Goal: Check status: Check status

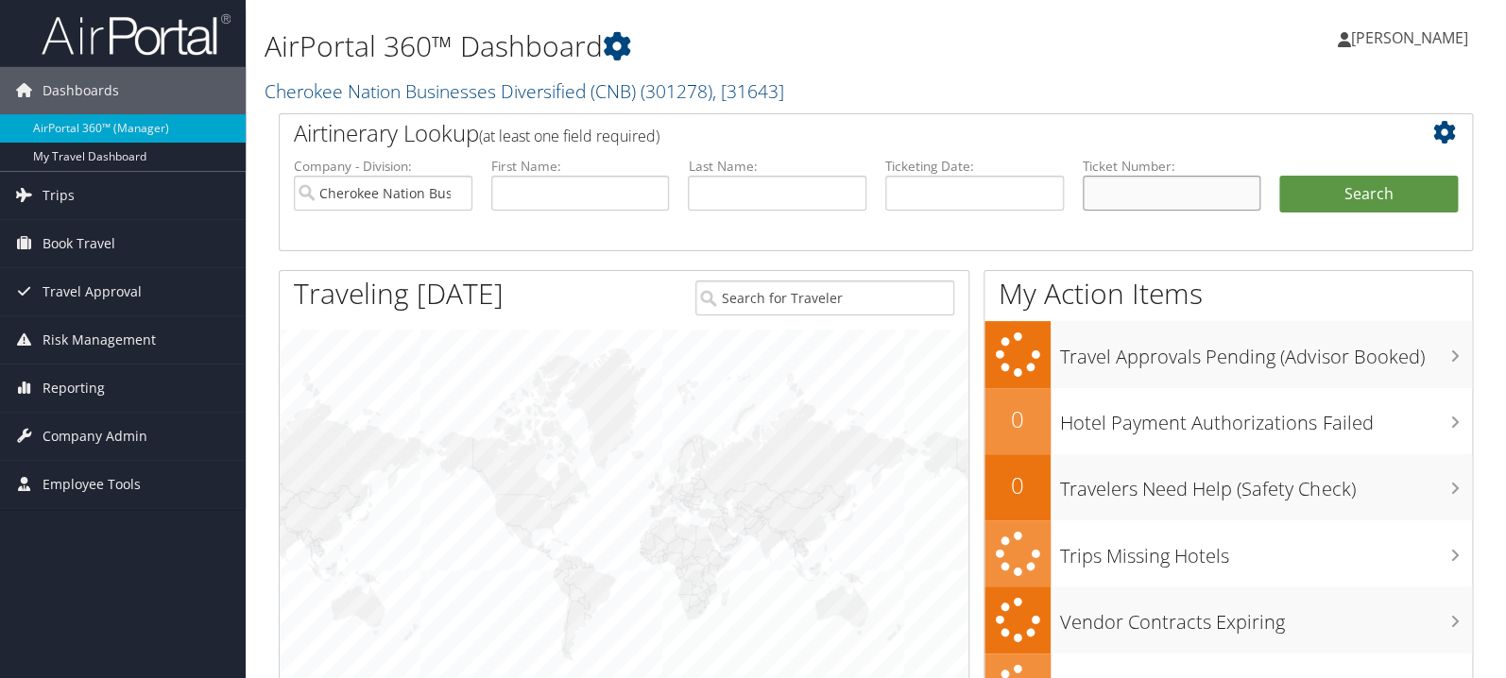
click at [1158, 194] on input "text" at bounding box center [1172, 193] width 179 height 35
paste input "0167310133661"
type input "0167310133661"
click at [1350, 198] on button "Search" at bounding box center [1368, 195] width 179 height 38
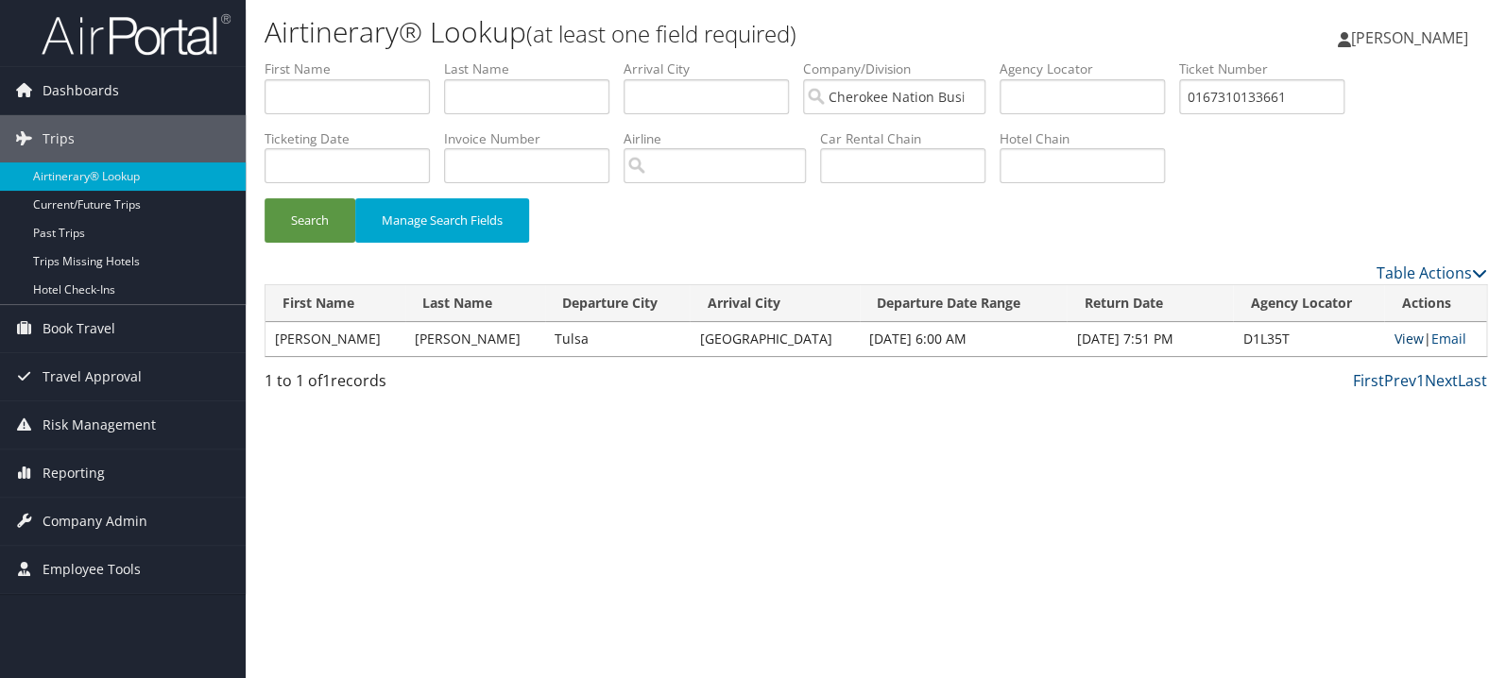
click at [1394, 341] on link "View" at bounding box center [1408, 339] width 29 height 18
click at [1270, 96] on input "0167310133661" at bounding box center [1261, 96] width 165 height 35
paste input "017310031262"
click at [265, 198] on button "Search" at bounding box center [310, 220] width 91 height 44
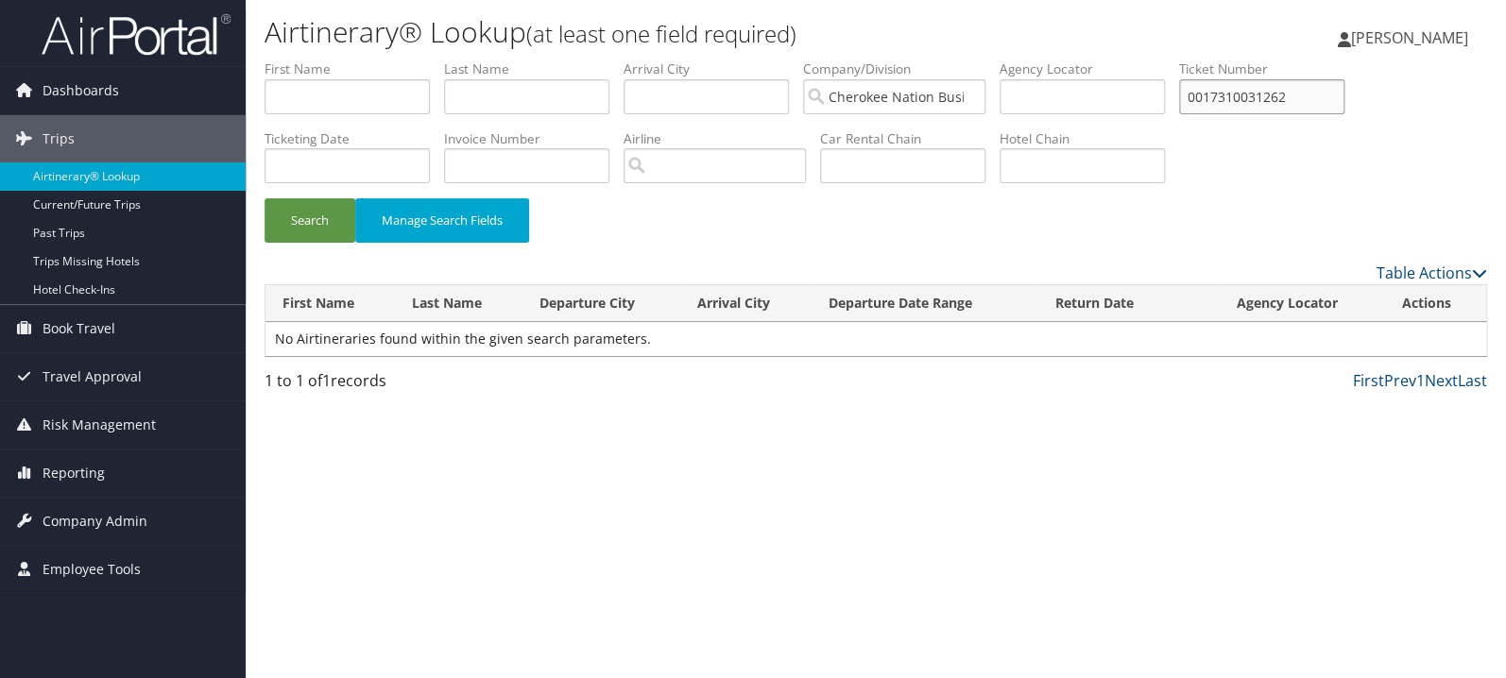
click at [1294, 100] on input "0017310031262" at bounding box center [1261, 96] width 165 height 35
paste input "8900897580974"
type input "8900897580974"
click at [265, 198] on button "Search" at bounding box center [310, 220] width 91 height 44
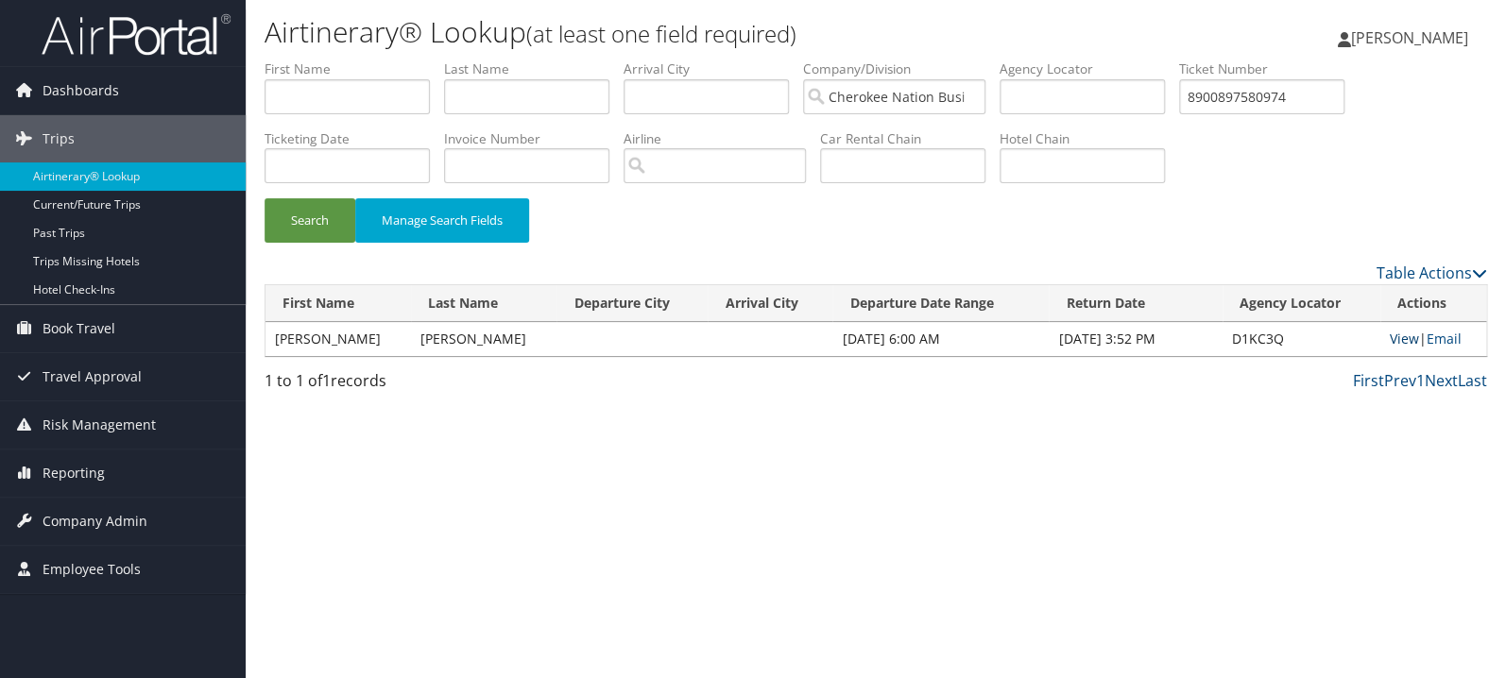
click at [1395, 335] on link "View" at bounding box center [1404, 339] width 29 height 18
click at [522, 98] on input "text" at bounding box center [526, 96] width 165 height 35
type input "tribble"
click at [265, 198] on button "Search" at bounding box center [310, 220] width 91 height 44
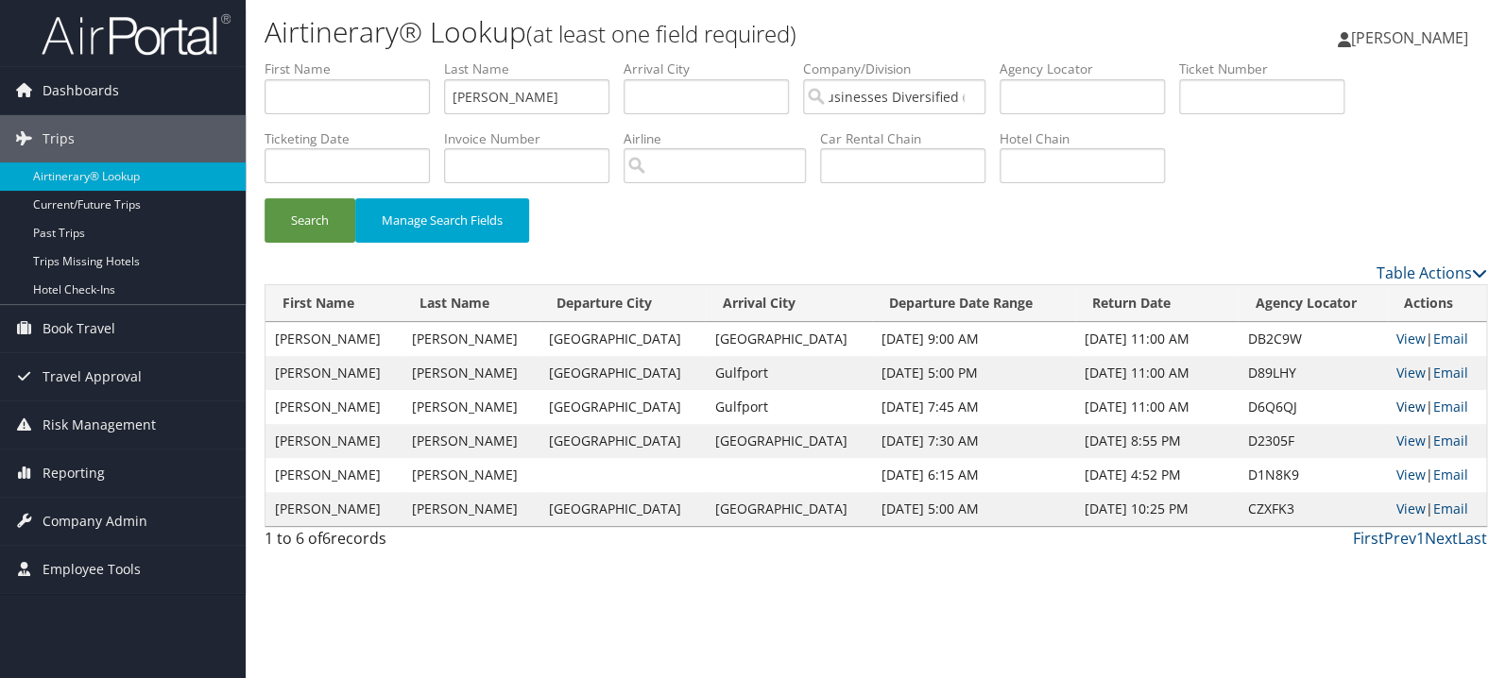
click at [1398, 409] on link "View" at bounding box center [1410, 407] width 29 height 18
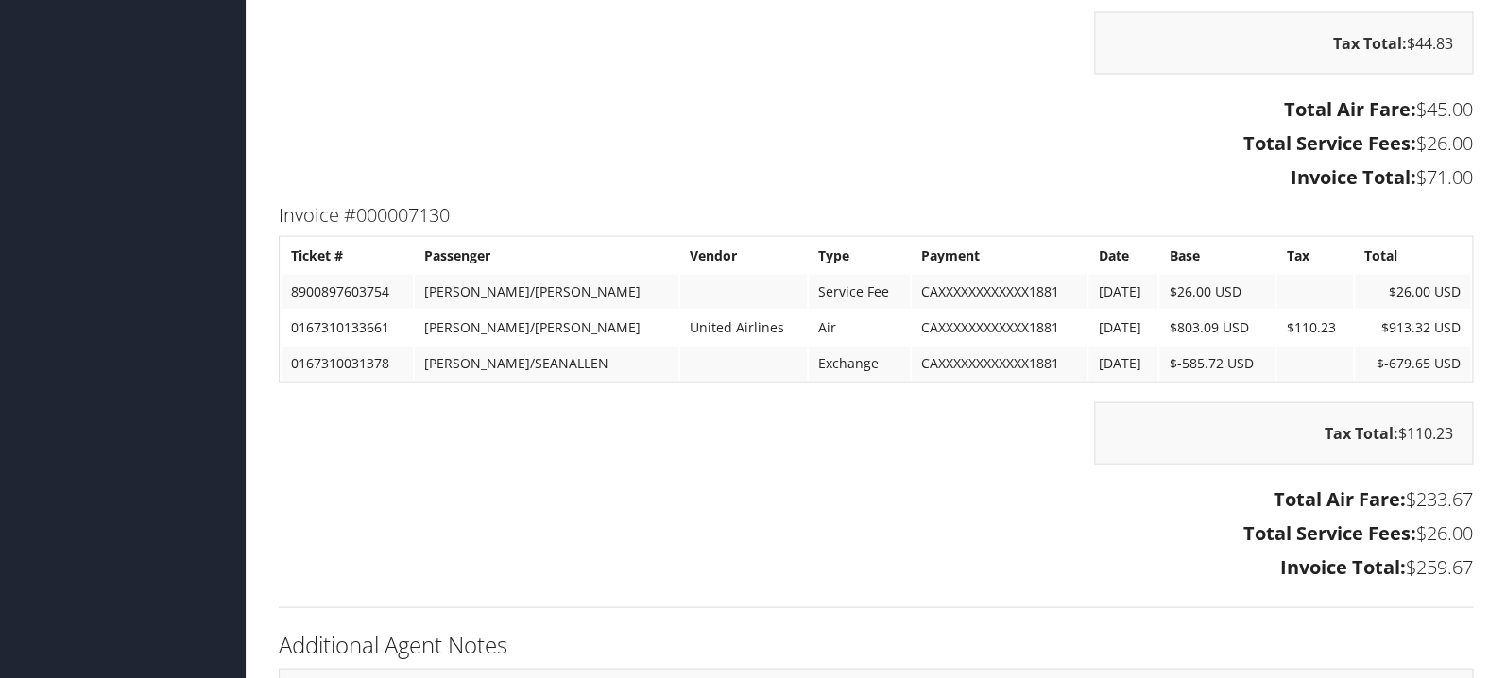
scroll to position [4807, 0]
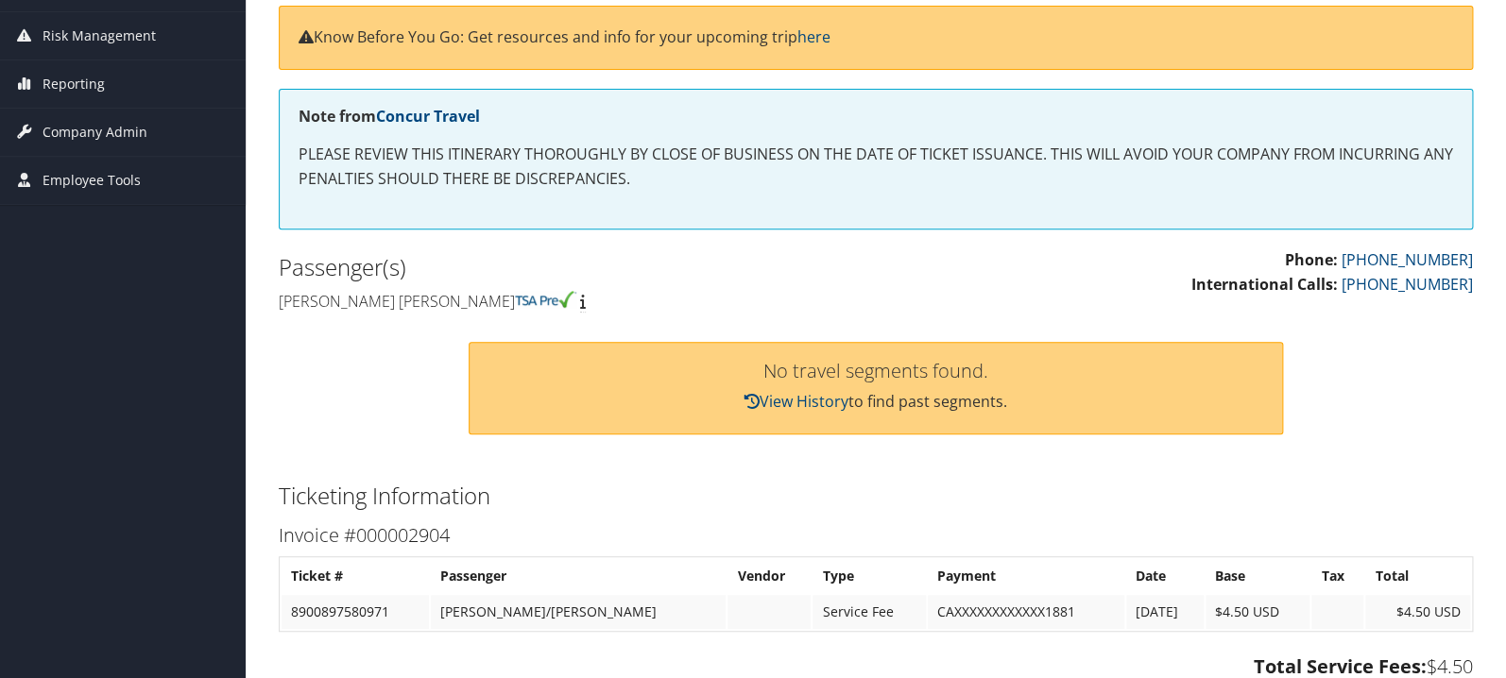
scroll to position [108, 0]
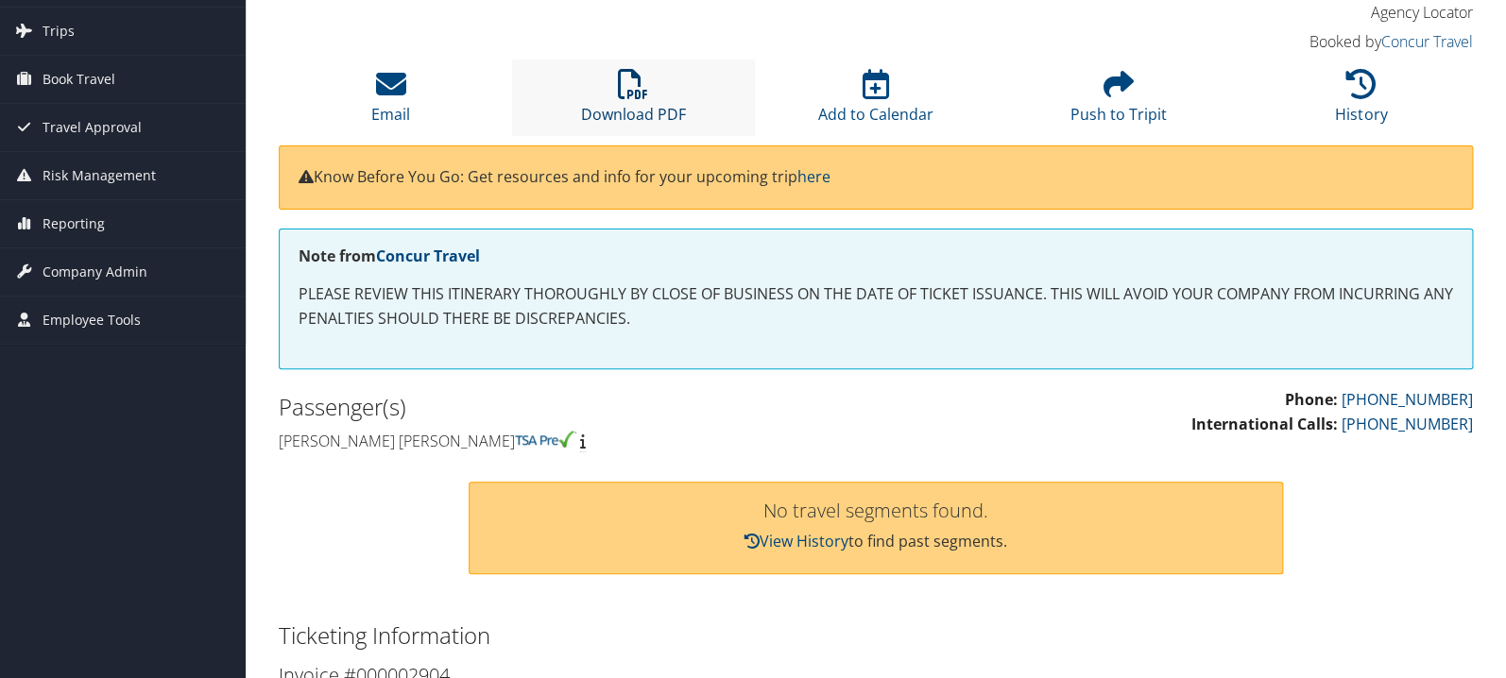
click at [646, 84] on icon at bounding box center [633, 84] width 30 height 30
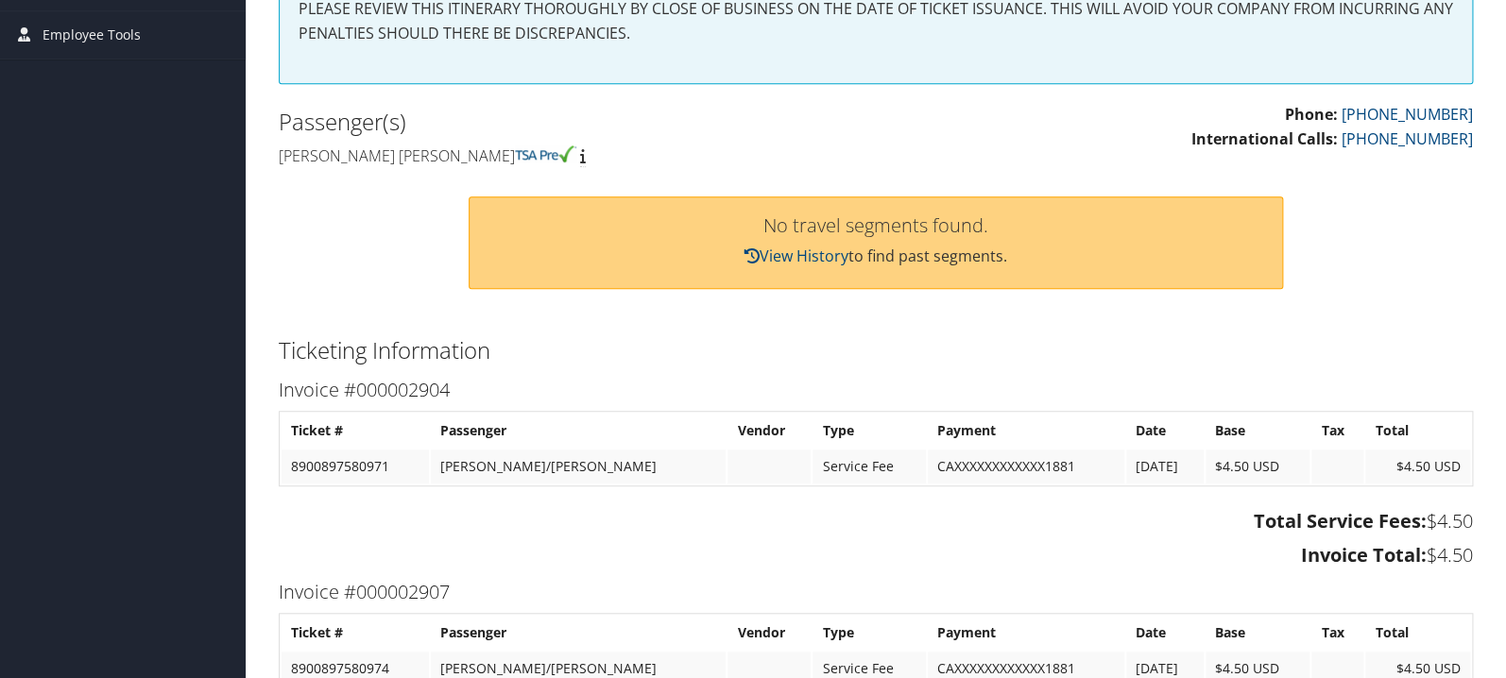
scroll to position [100, 0]
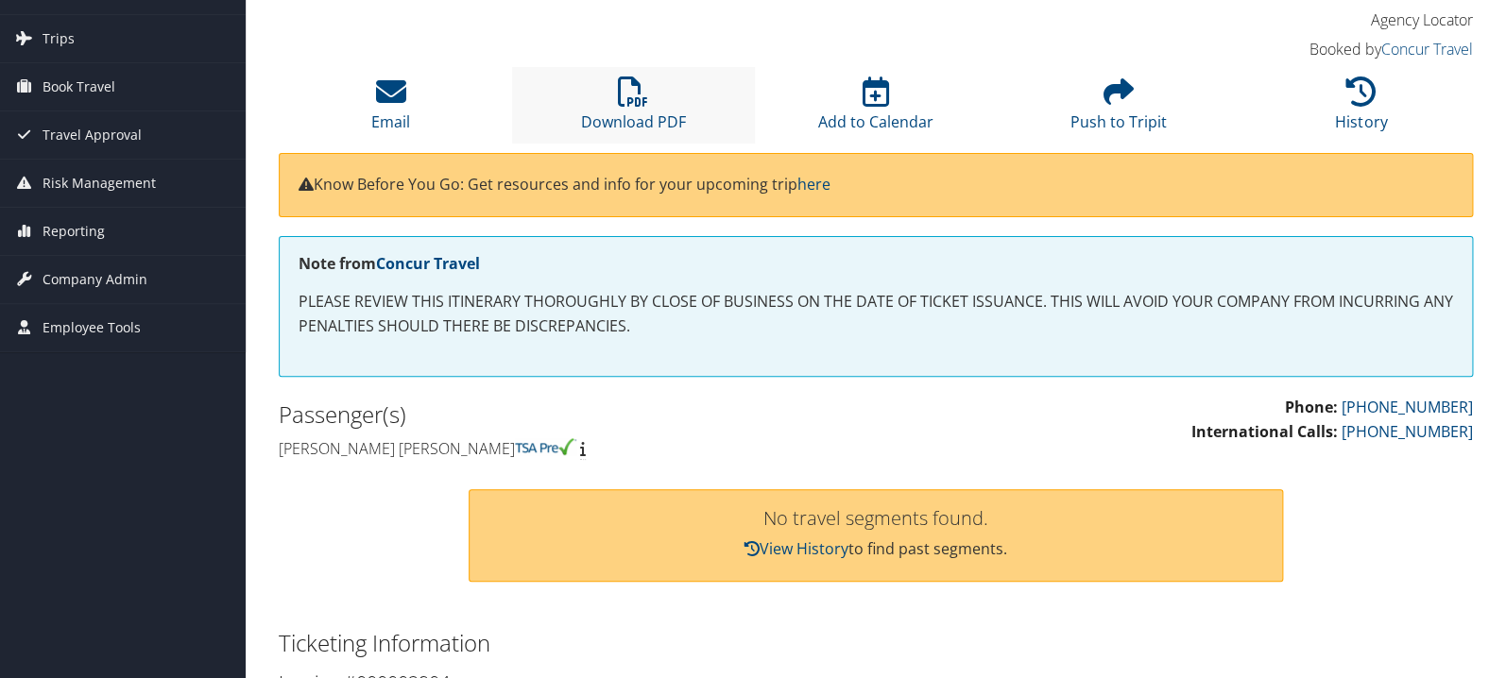
click at [614, 103] on li "Download PDF" at bounding box center [633, 105] width 243 height 77
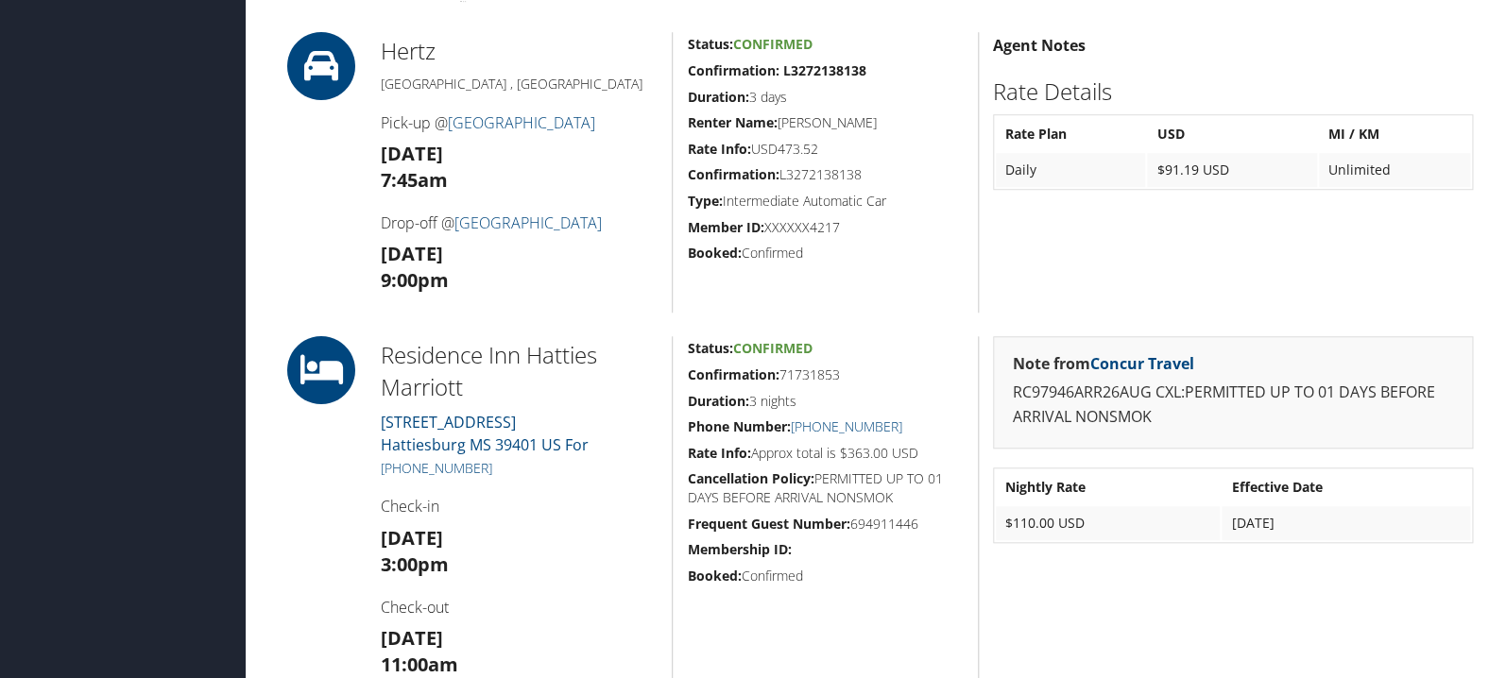
scroll to position [556, 0]
